Goal: Task Accomplishment & Management: Manage account settings

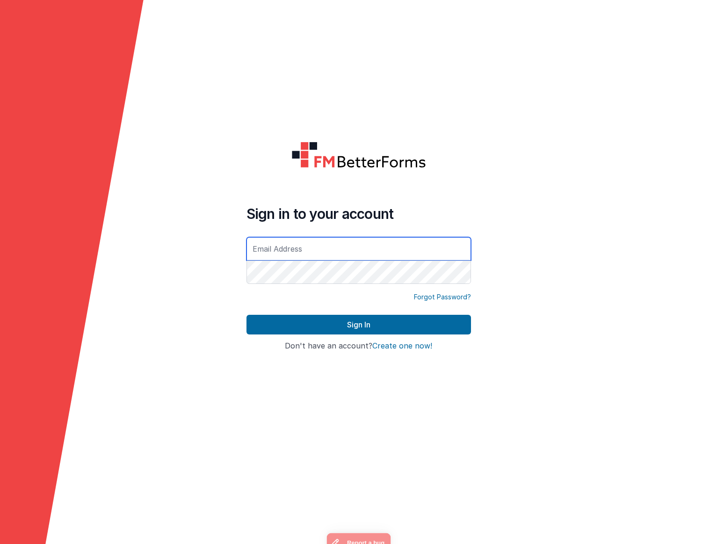
type input "[PERSON_NAME][EMAIL_ADDRESS][DOMAIN_NAME]"
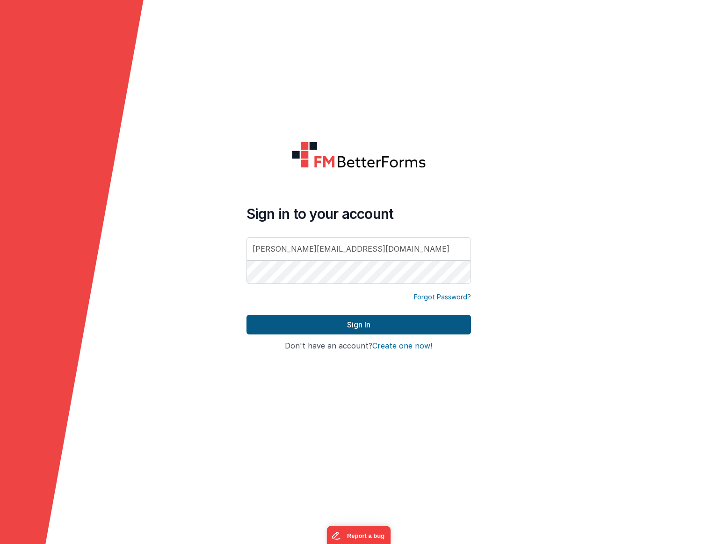
click at [354, 327] on button "Sign In" at bounding box center [358, 325] width 224 height 20
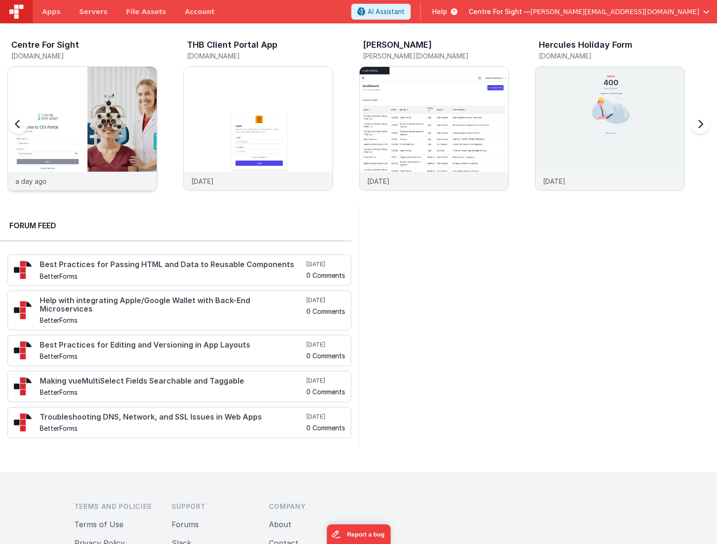
click at [82, 107] on img at bounding box center [82, 141] width 149 height 149
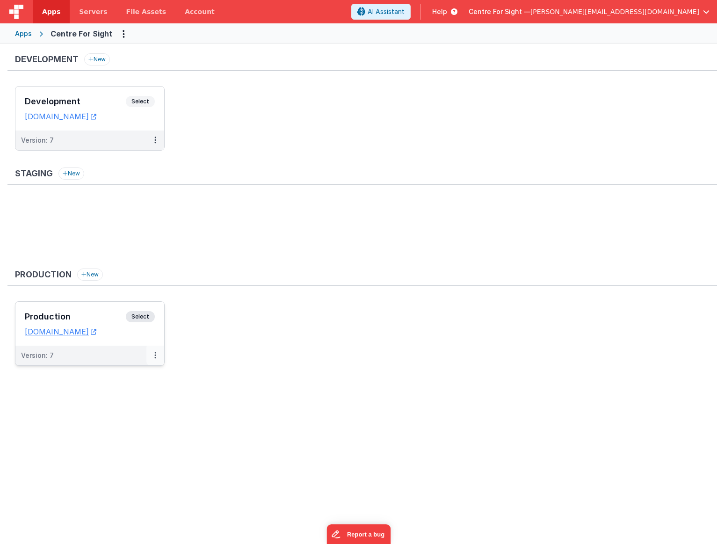
click at [152, 357] on button at bounding box center [155, 355] width 18 height 20
click at [136, 376] on link "Edit" at bounding box center [123, 376] width 82 height 17
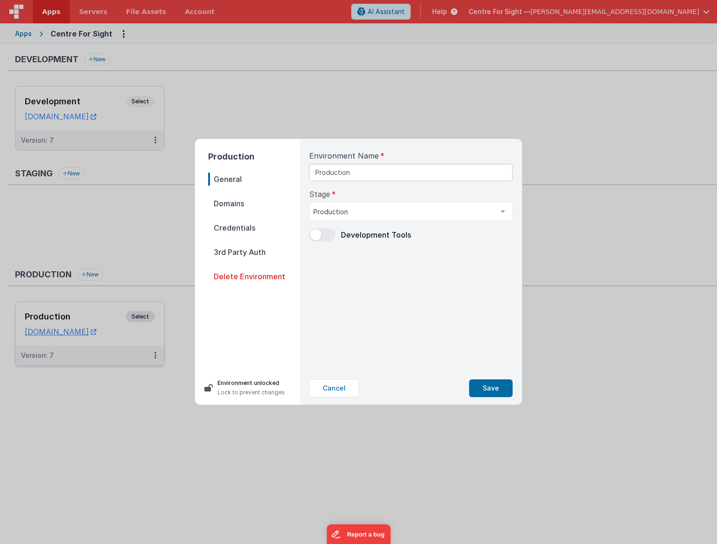
click at [236, 226] on span "Credentials" at bounding box center [254, 227] width 92 height 13
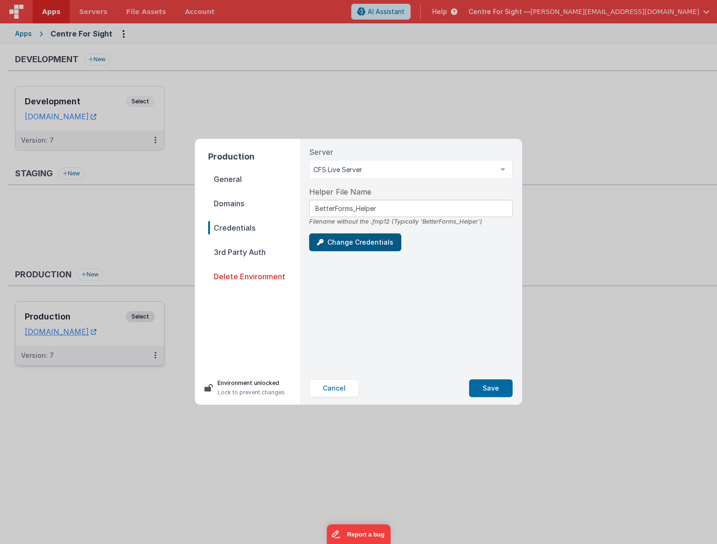
click at [360, 245] on button "Change Credentials" at bounding box center [355, 242] width 92 height 18
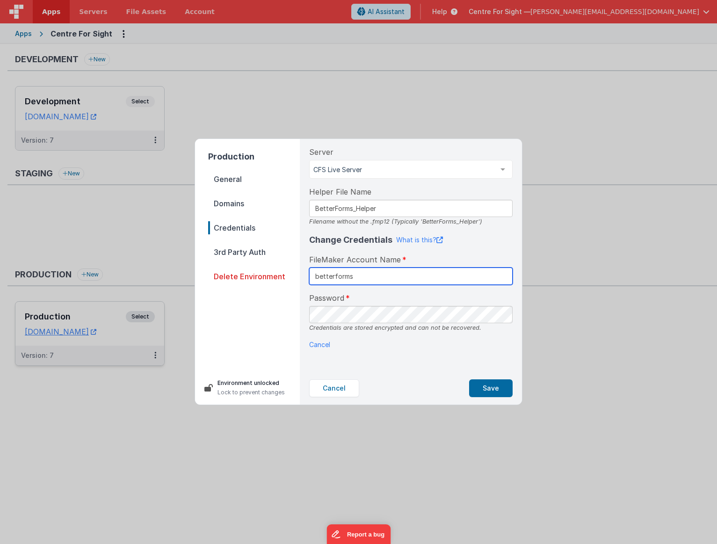
type input "betterforms"
click at [490, 383] on button "Save" at bounding box center [490, 388] width 43 height 18
